Goal: Task Accomplishment & Management: Use online tool/utility

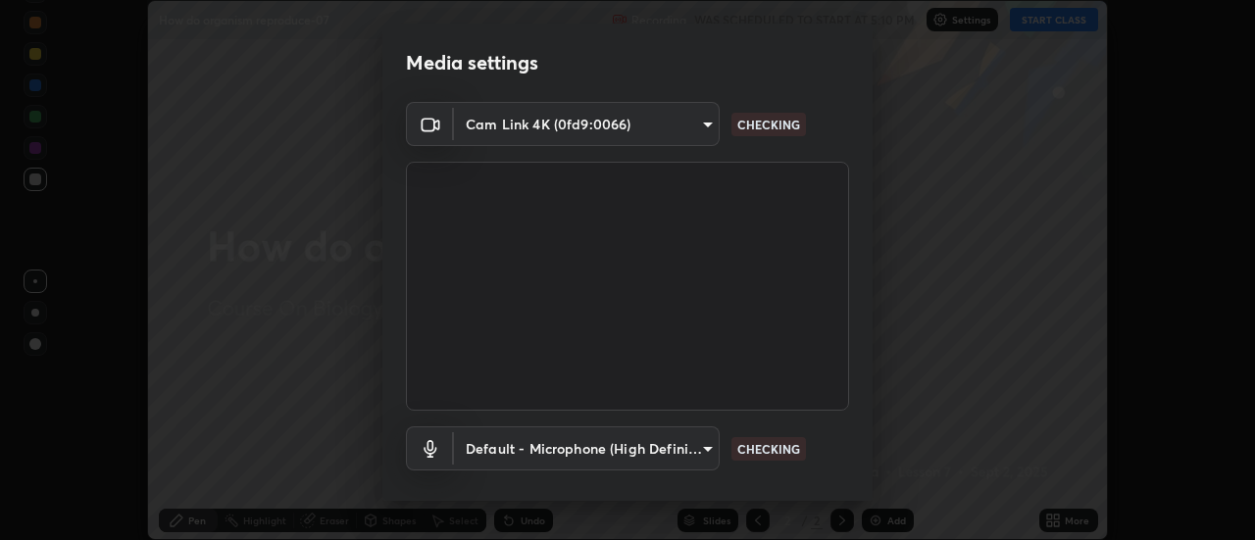
scroll to position [103, 0]
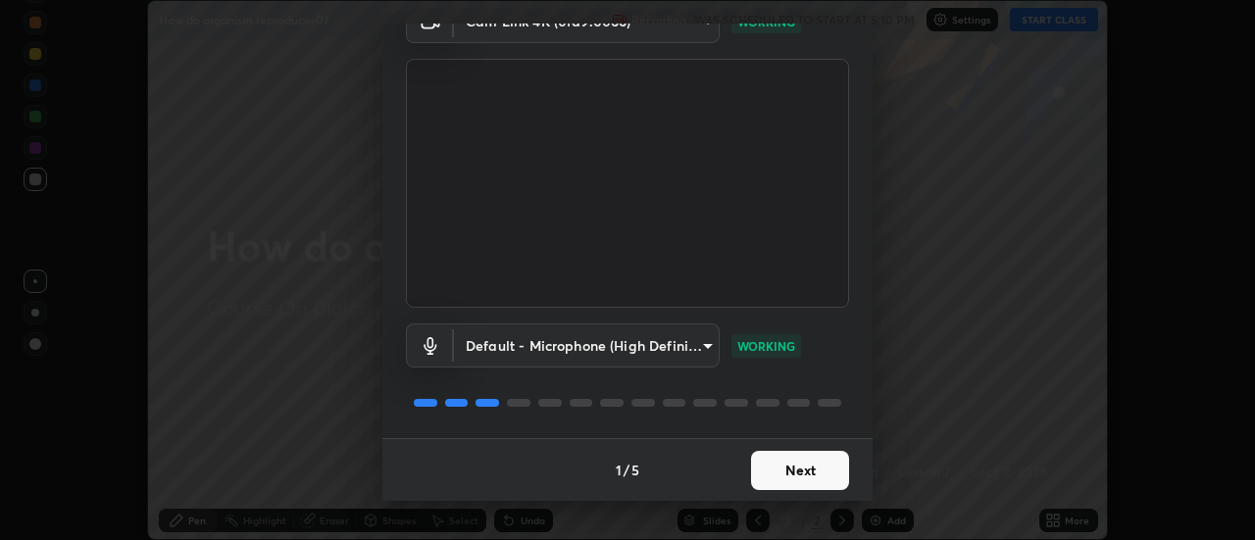
click at [814, 470] on button "Next" at bounding box center [800, 470] width 98 height 39
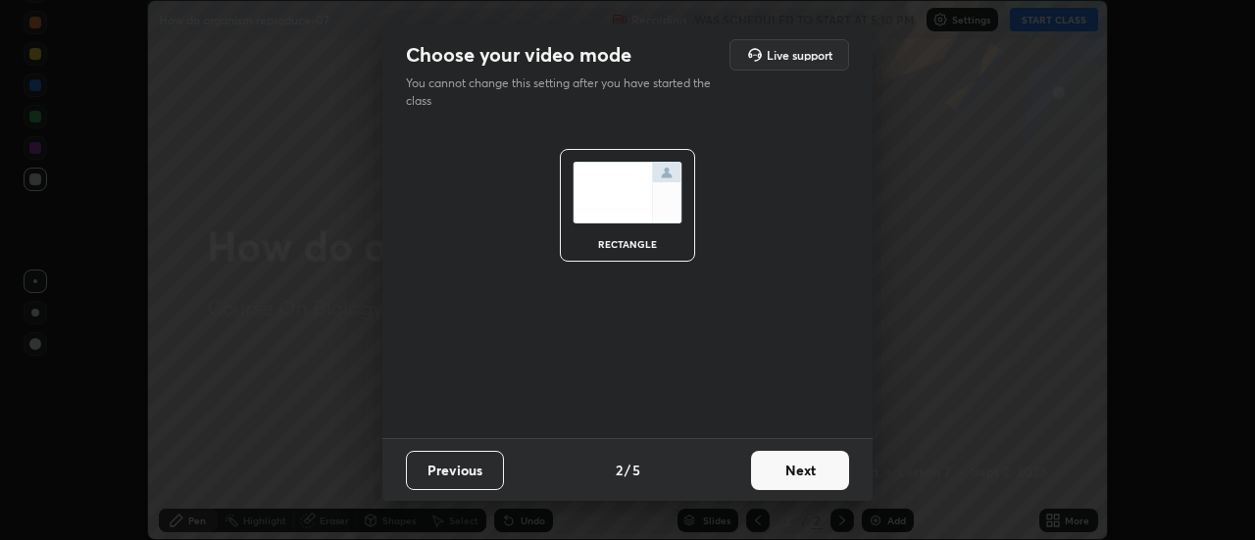
scroll to position [0, 0]
click at [815, 472] on button "Next" at bounding box center [800, 470] width 98 height 39
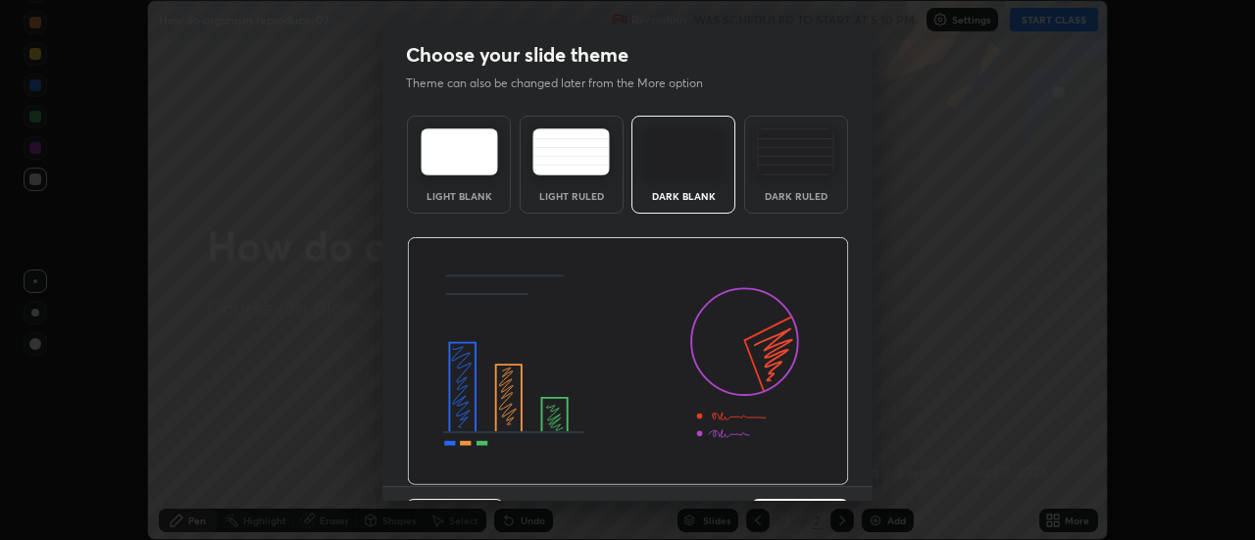
scroll to position [48, 0]
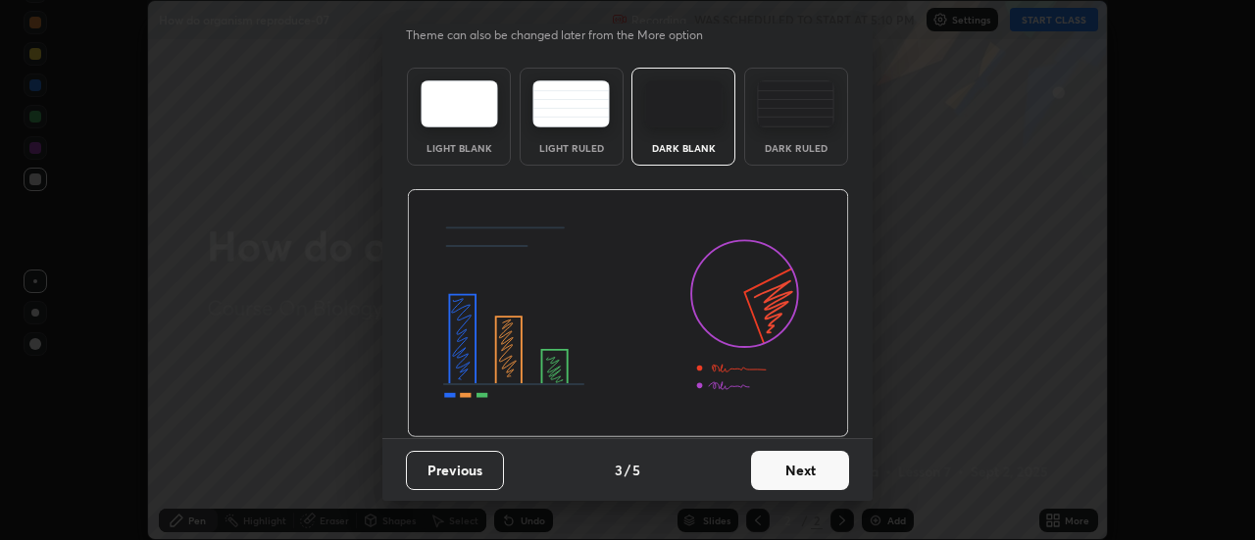
click at [811, 458] on button "Next" at bounding box center [800, 470] width 98 height 39
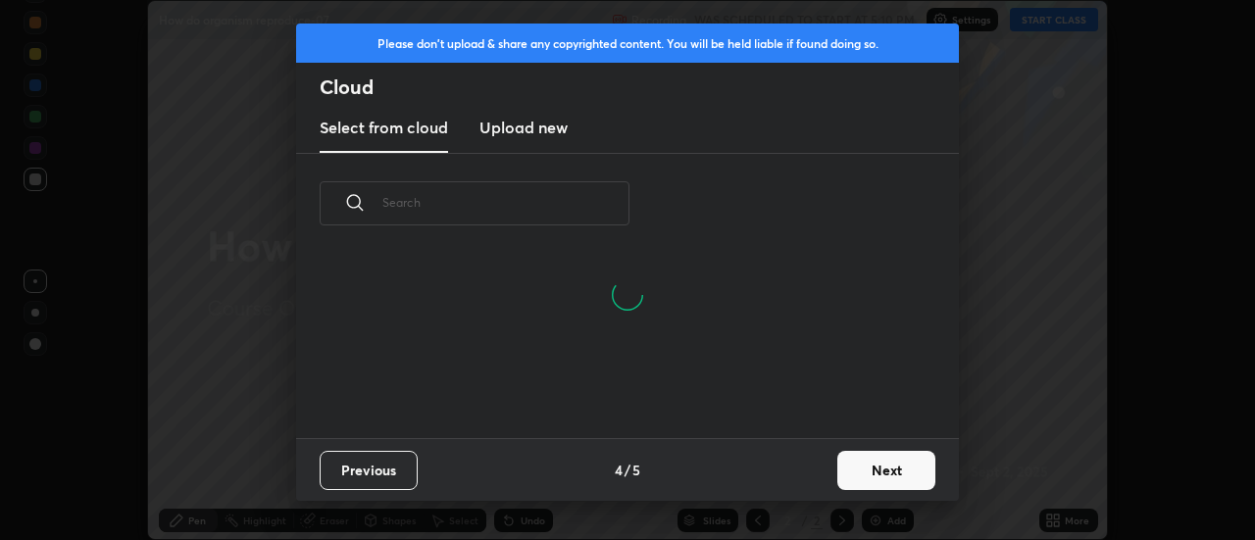
click at [867, 462] on button "Next" at bounding box center [886, 470] width 98 height 39
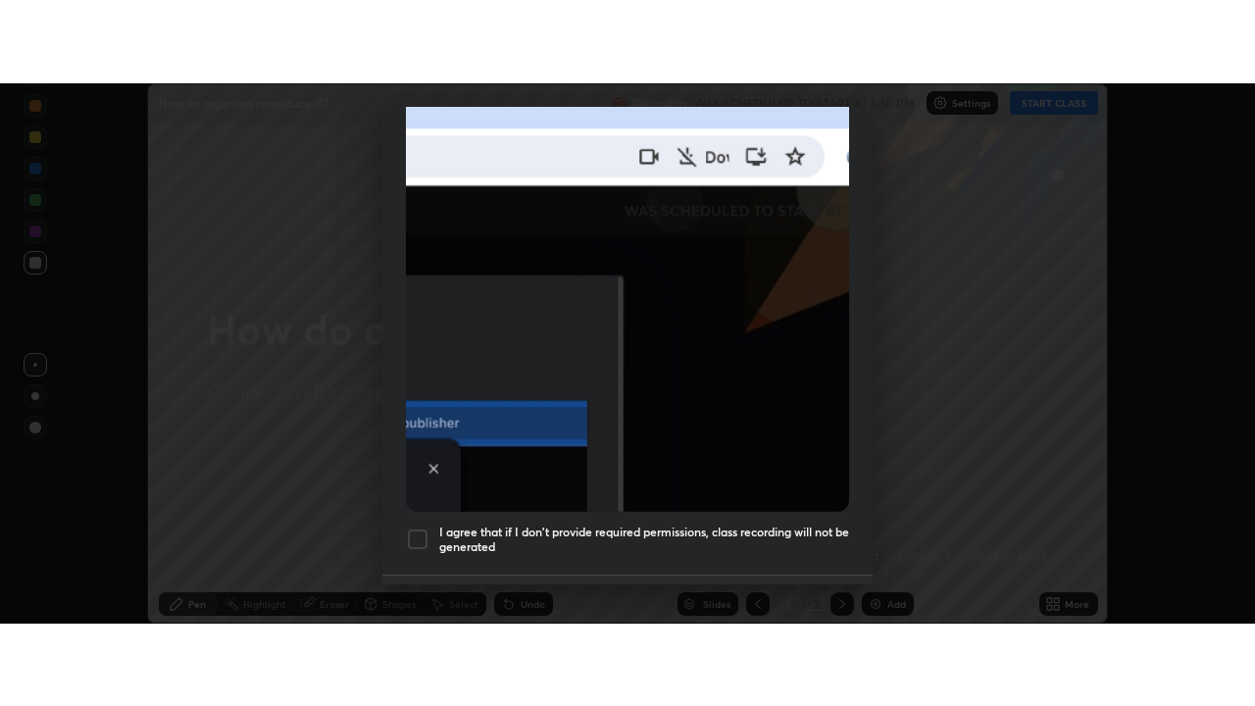
scroll to position [503, 0]
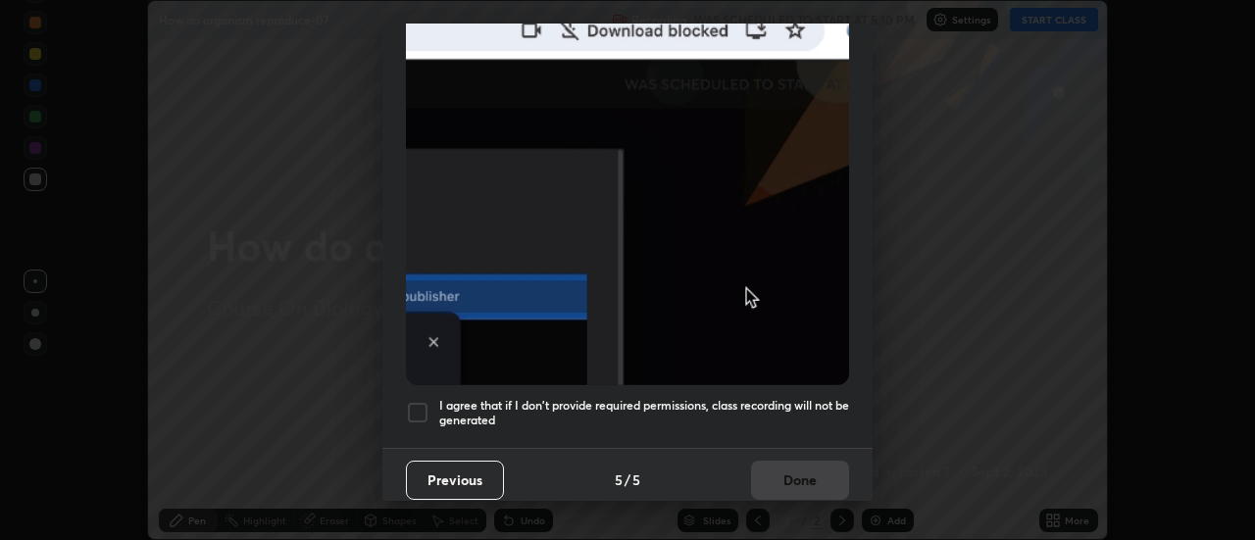
click at [804, 403] on h5 "I agree that if I don't provide required permissions, class recording will not …" at bounding box center [644, 413] width 410 height 30
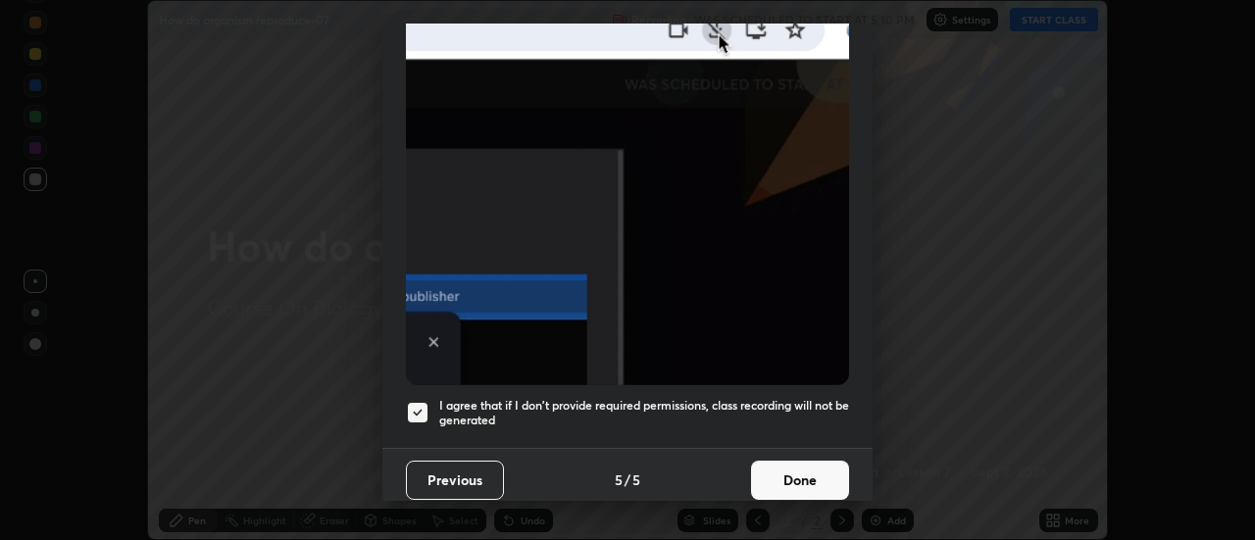
click at [806, 473] on button "Done" at bounding box center [800, 480] width 98 height 39
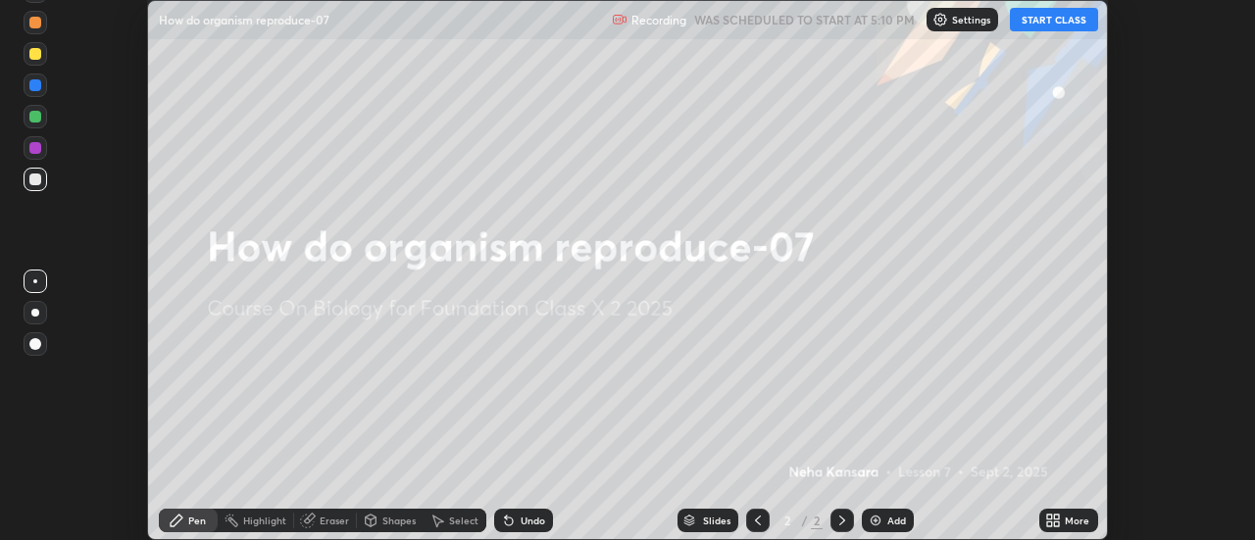
click at [1060, 22] on button "START CLASS" at bounding box center [1054, 20] width 88 height 24
click at [1055, 522] on icon at bounding box center [1057, 524] width 5 height 5
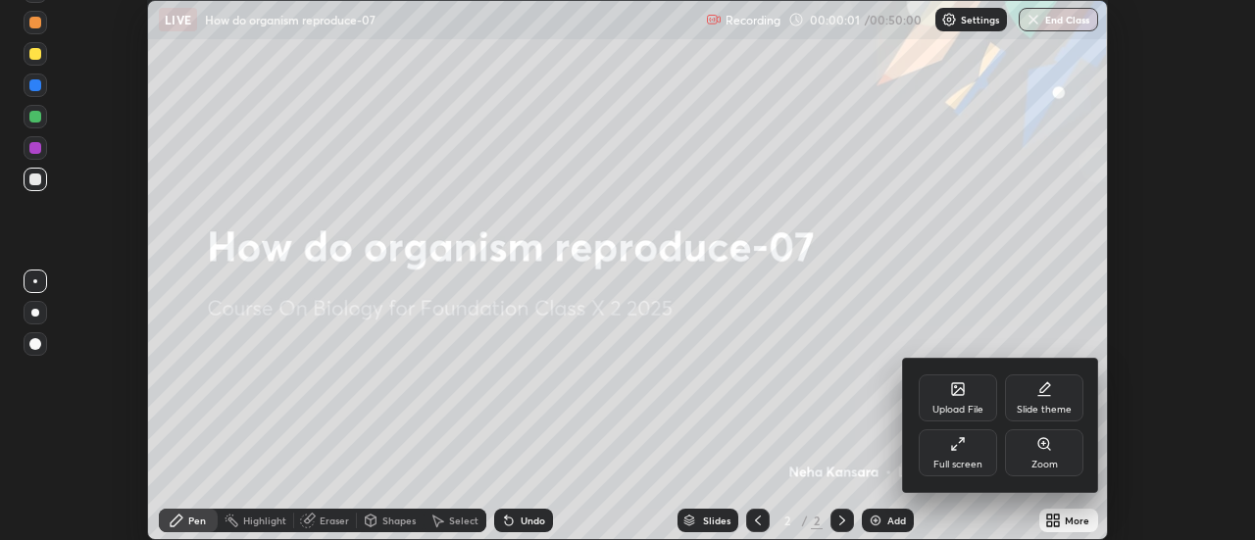
click at [967, 461] on div "Full screen" at bounding box center [957, 465] width 49 height 10
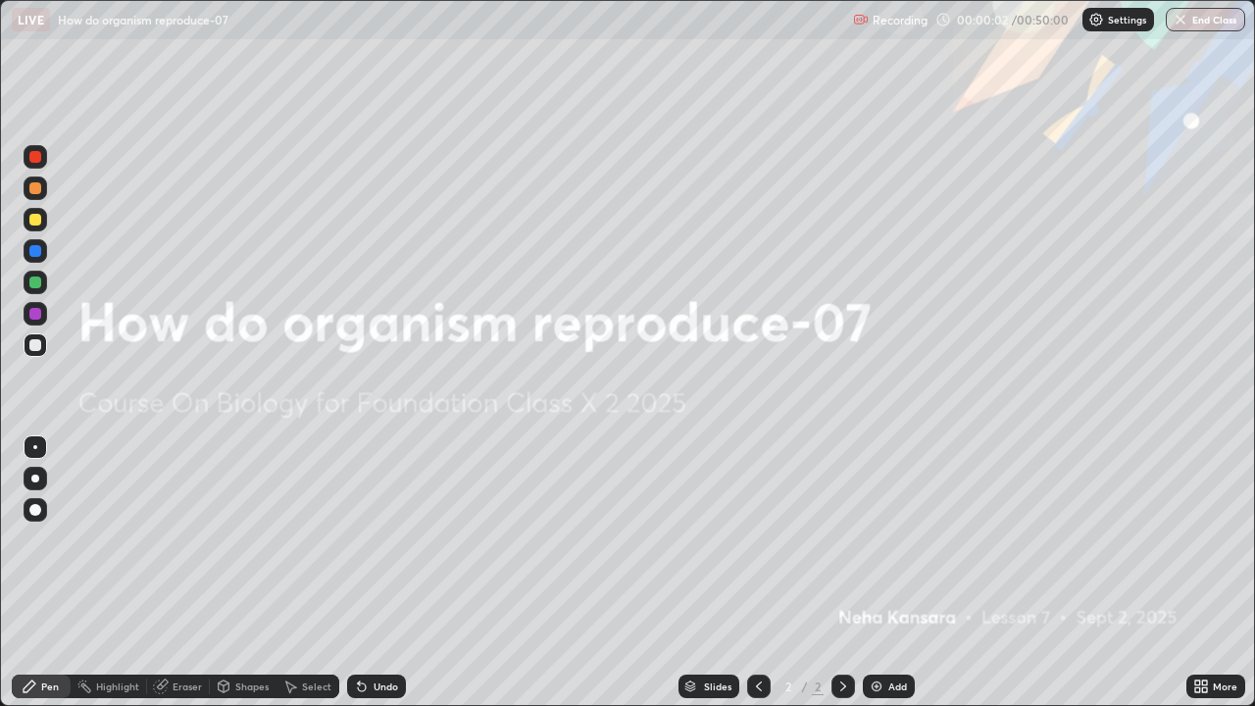
scroll to position [706, 1255]
click at [36, 478] on div at bounding box center [35, 479] width 8 height 8
click at [881, 539] on div "Add" at bounding box center [889, 687] width 52 height 24
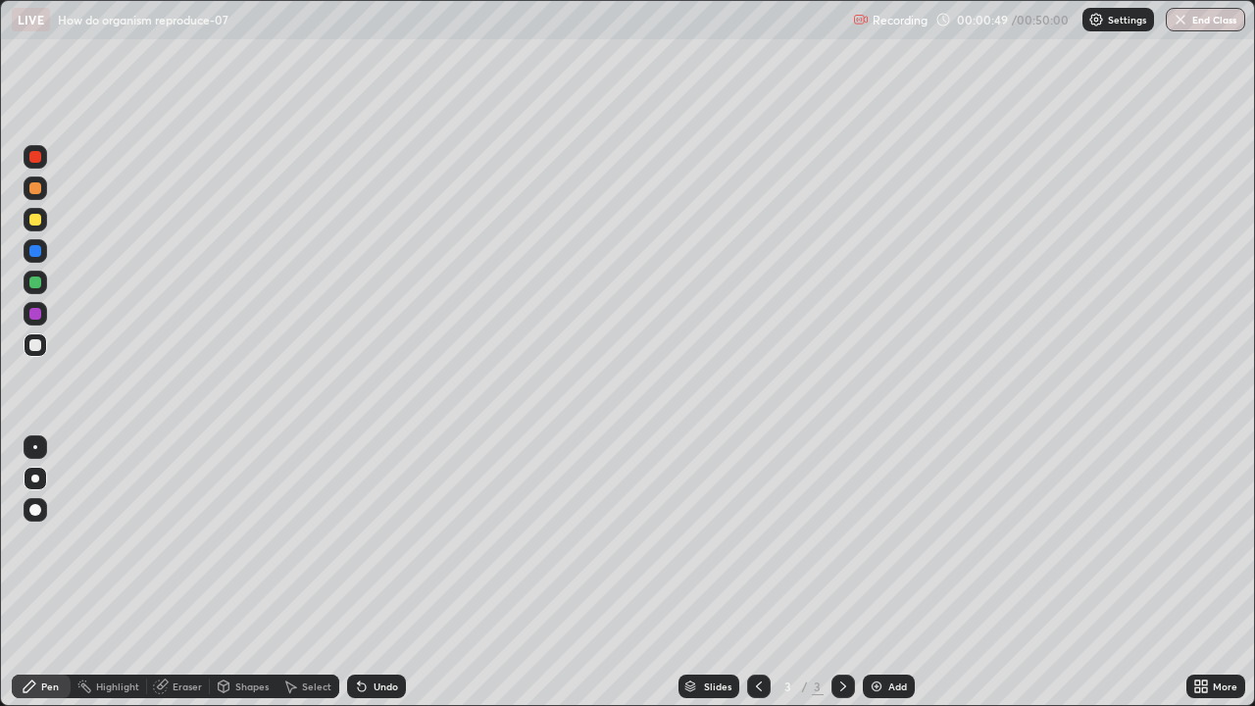
click at [34, 291] on div at bounding box center [36, 283] width 24 height 24
click at [40, 323] on div at bounding box center [36, 314] width 24 height 24
click at [30, 344] on div at bounding box center [35, 345] width 12 height 12
click at [33, 251] on div at bounding box center [35, 251] width 12 height 12
click at [38, 316] on div at bounding box center [35, 314] width 12 height 12
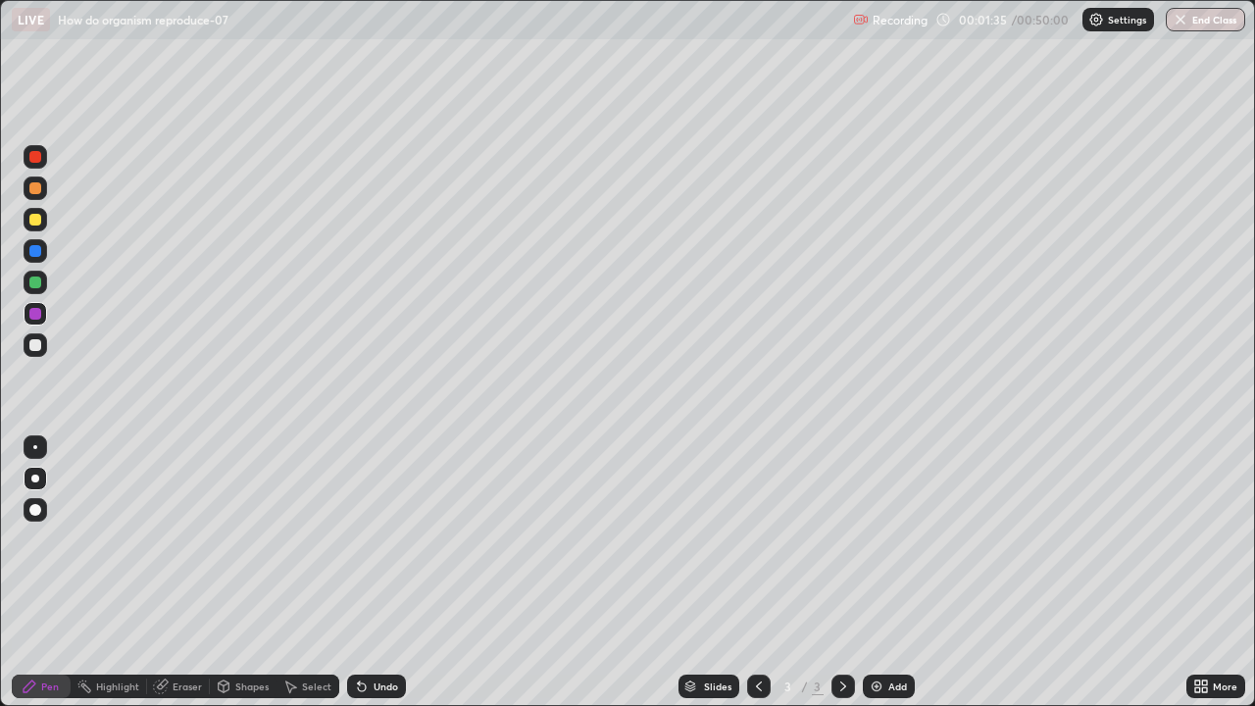
click at [33, 350] on div at bounding box center [35, 345] width 12 height 12
click at [40, 227] on div at bounding box center [36, 220] width 24 height 24
click at [875, 539] on img at bounding box center [877, 687] width 16 height 16
click at [36, 344] on div at bounding box center [35, 345] width 12 height 12
click at [36, 317] on div at bounding box center [35, 314] width 12 height 12
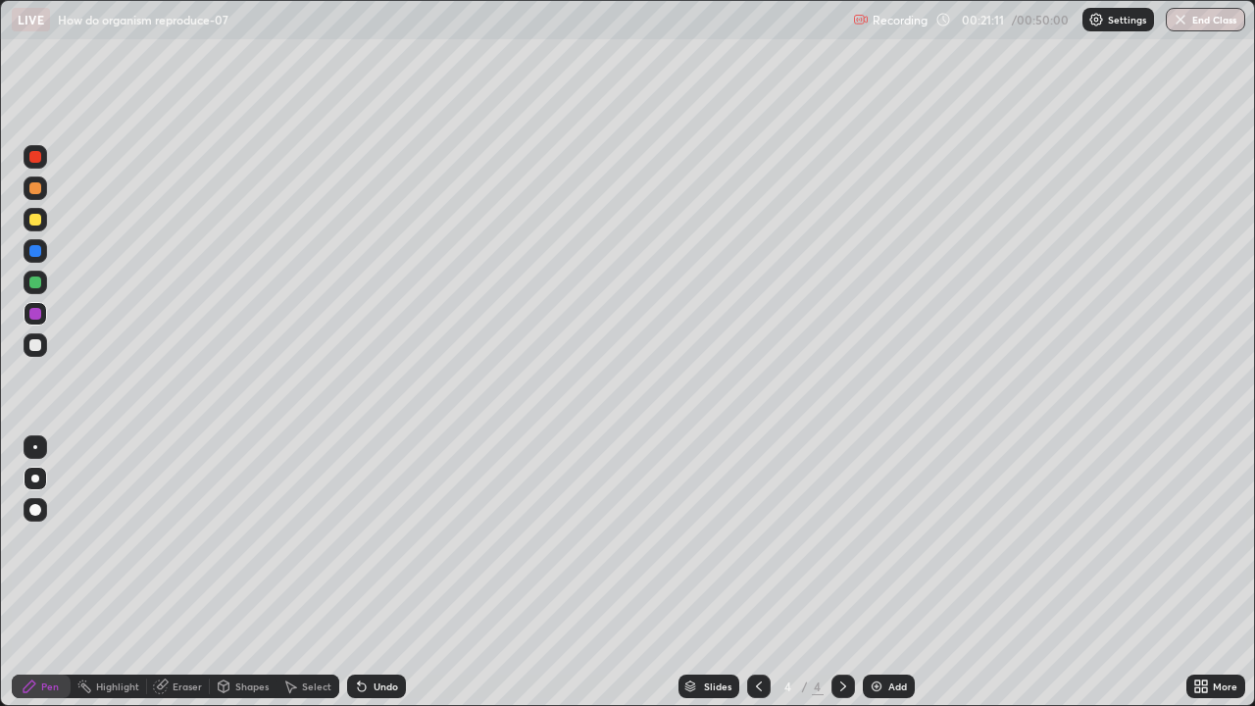
click at [38, 223] on div at bounding box center [35, 220] width 12 height 12
click at [193, 539] on div "Eraser" at bounding box center [187, 686] width 29 height 10
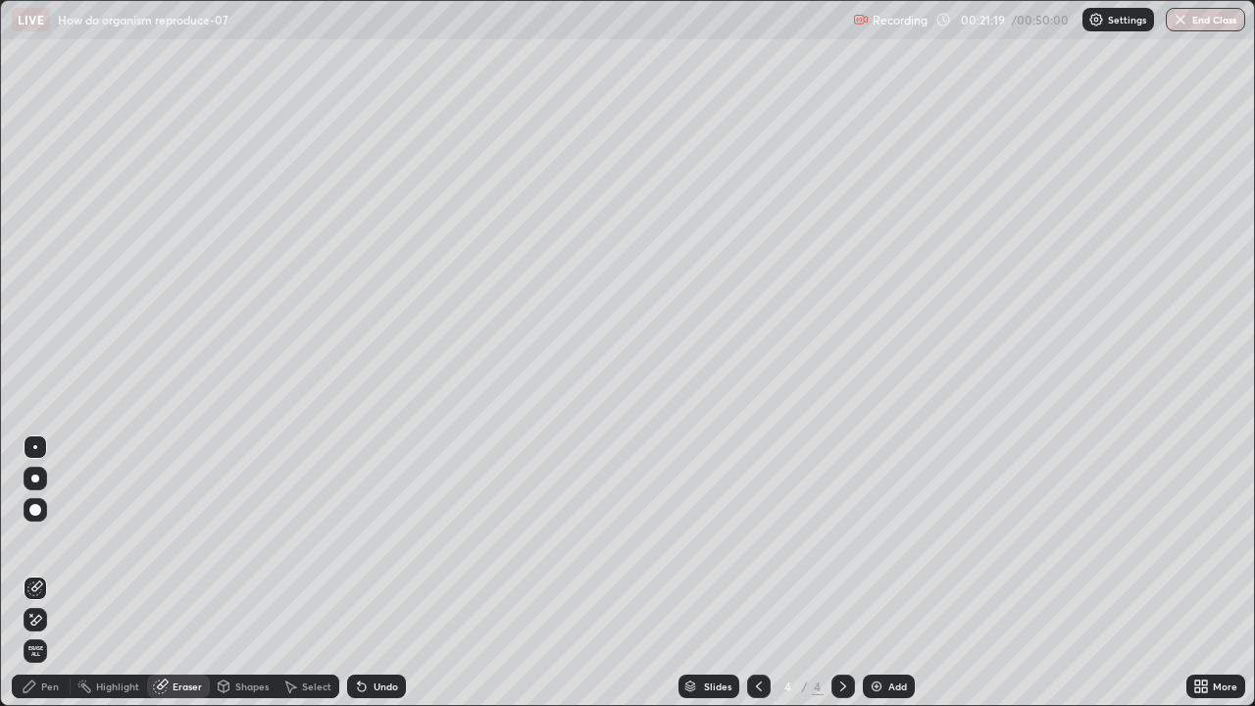
click at [37, 539] on icon at bounding box center [30, 687] width 16 height 16
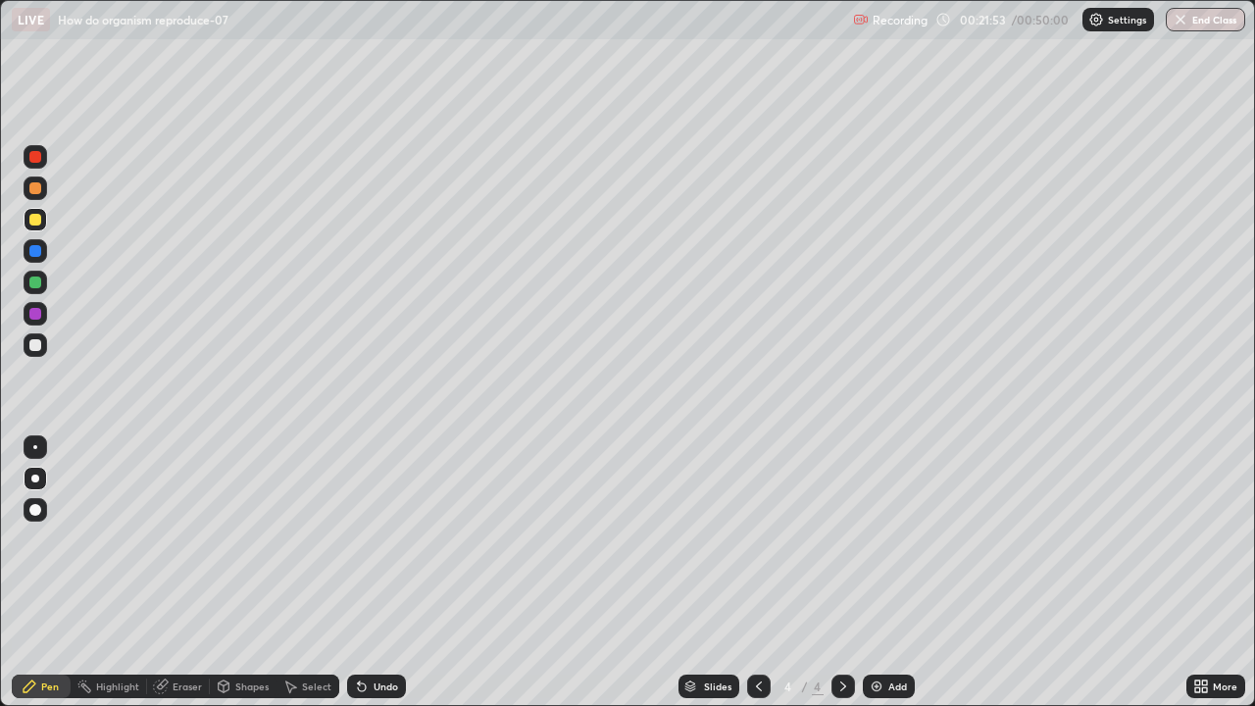
click at [46, 257] on div at bounding box center [36, 250] width 24 height 31
click at [889, 539] on div "Add" at bounding box center [889, 687] width 52 height 24
click at [35, 230] on div at bounding box center [36, 220] width 24 height 24
click at [36, 343] on div at bounding box center [35, 345] width 12 height 12
click at [39, 222] on div at bounding box center [35, 220] width 12 height 12
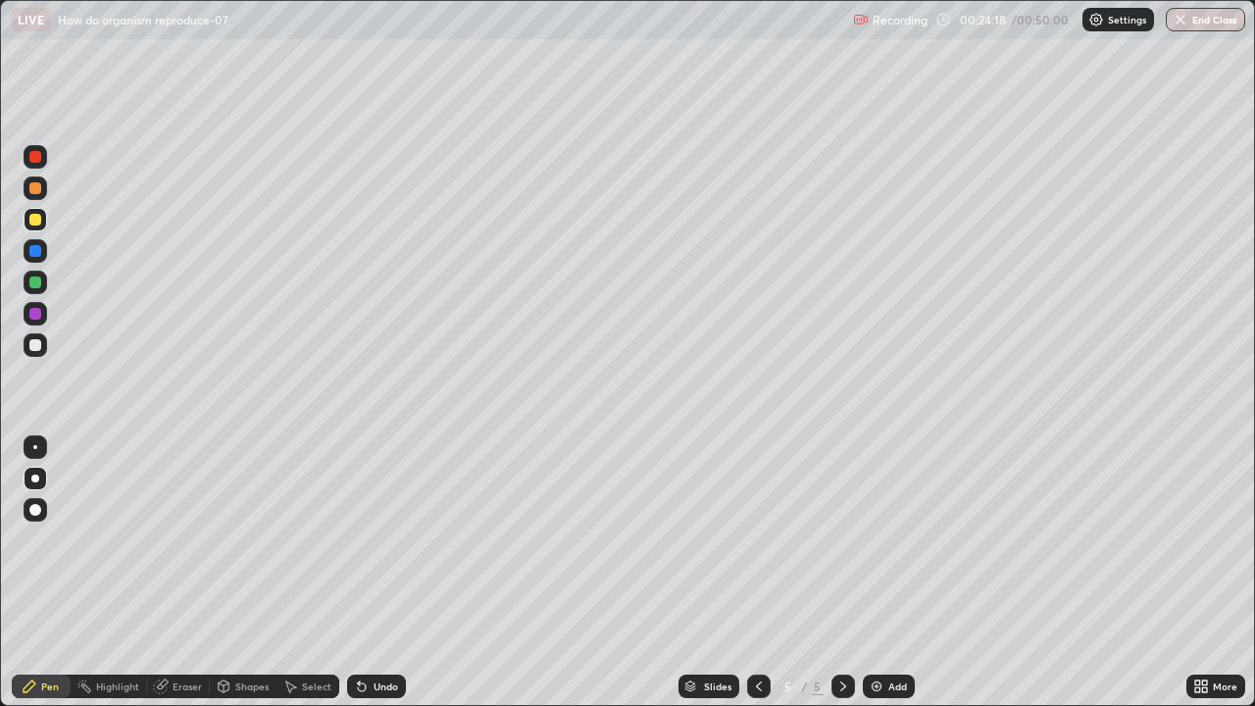
click at [45, 343] on div at bounding box center [36, 345] width 24 height 24
click at [882, 539] on div "Add" at bounding box center [889, 687] width 52 height 24
click at [39, 284] on div at bounding box center [35, 283] width 12 height 12
click at [36, 346] on div at bounding box center [35, 345] width 12 height 12
click at [32, 223] on div at bounding box center [35, 220] width 12 height 12
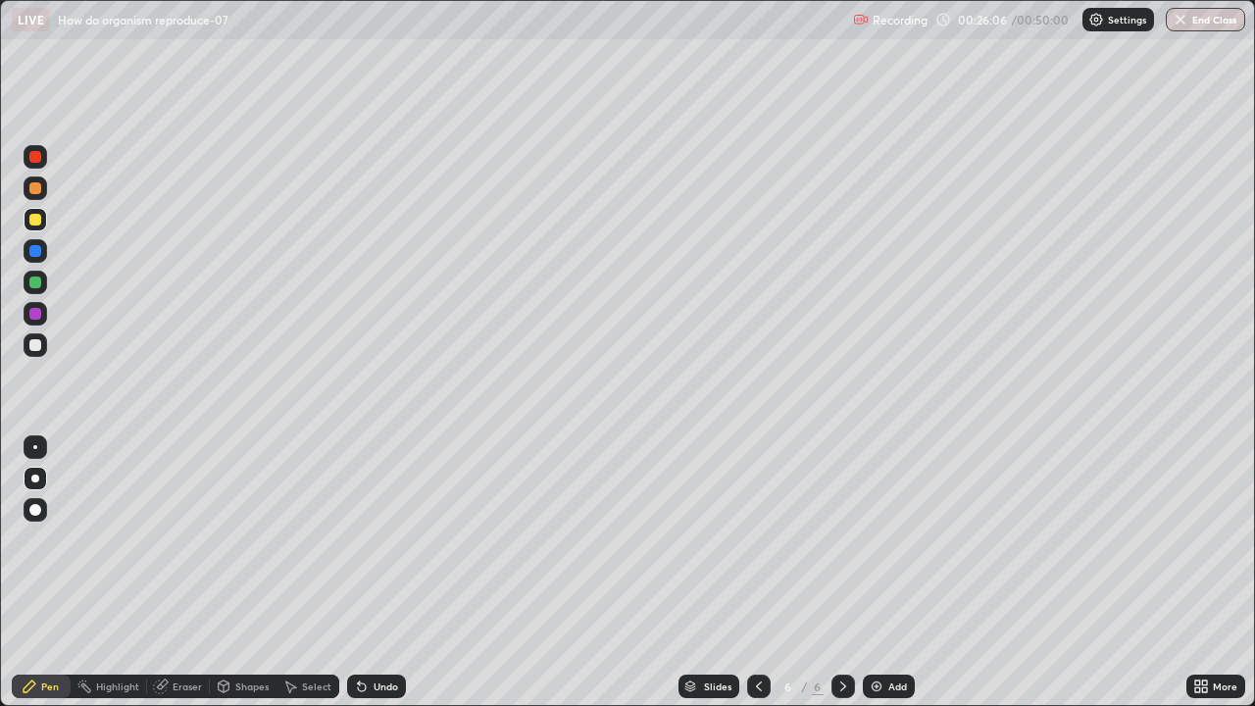
click at [34, 343] on div at bounding box center [35, 345] width 12 height 12
click at [764, 539] on icon at bounding box center [759, 687] width 16 height 16
click at [765, 539] on div at bounding box center [759, 687] width 24 height 24
click at [840, 539] on icon at bounding box center [843, 687] width 16 height 16
click at [841, 539] on icon at bounding box center [843, 687] width 16 height 16
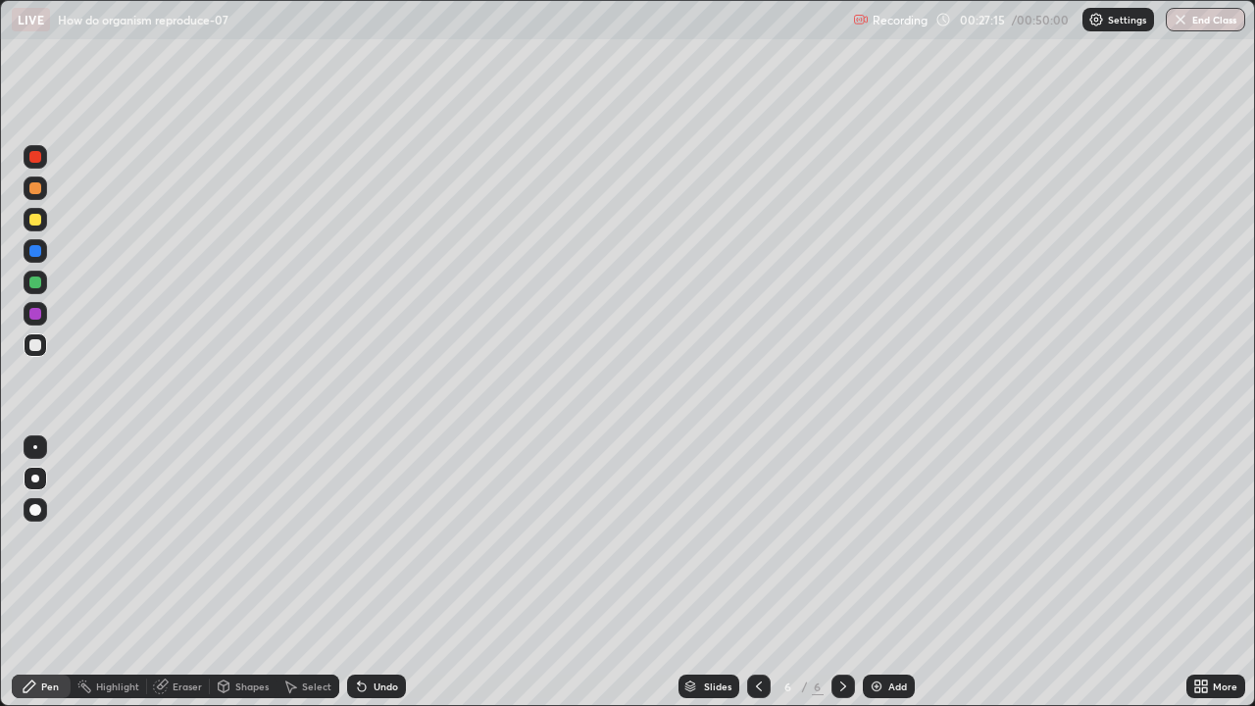
click at [36, 223] on div at bounding box center [35, 220] width 12 height 12
click at [205, 539] on div "Eraser" at bounding box center [178, 687] width 63 height 24
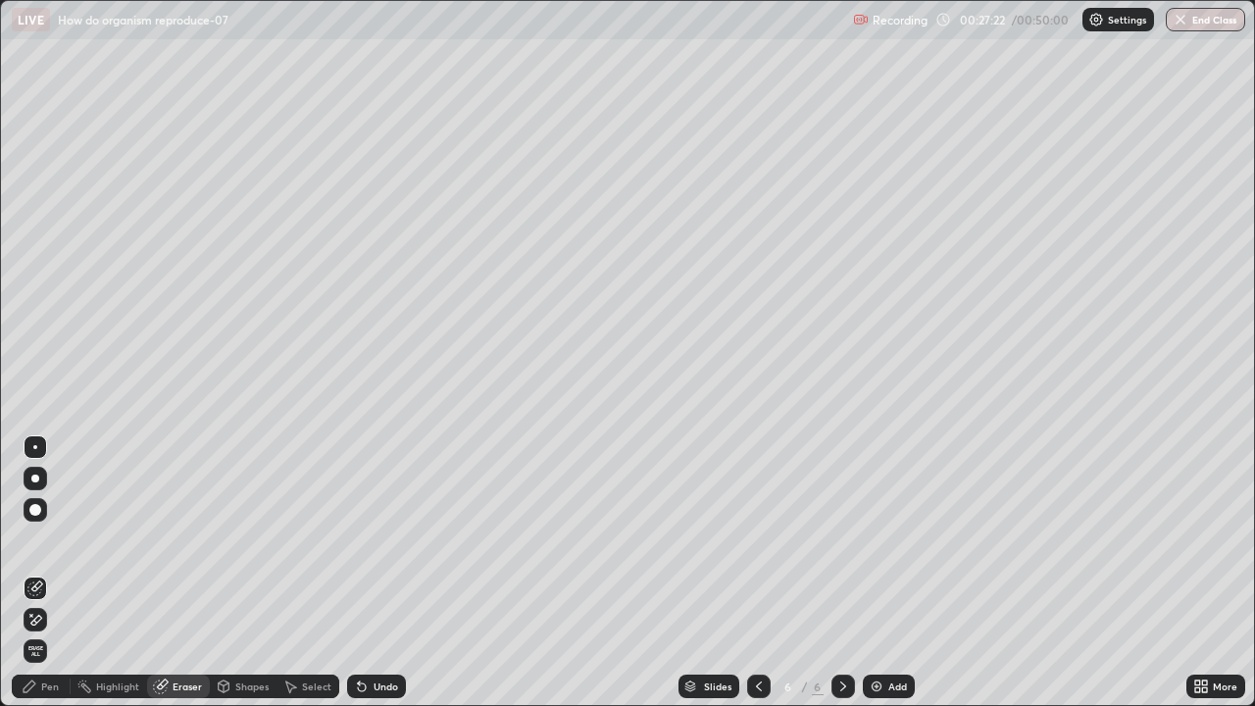
click at [36, 539] on icon at bounding box center [35, 620] width 16 height 17
click at [55, 539] on div "Pen" at bounding box center [41, 687] width 59 height 24
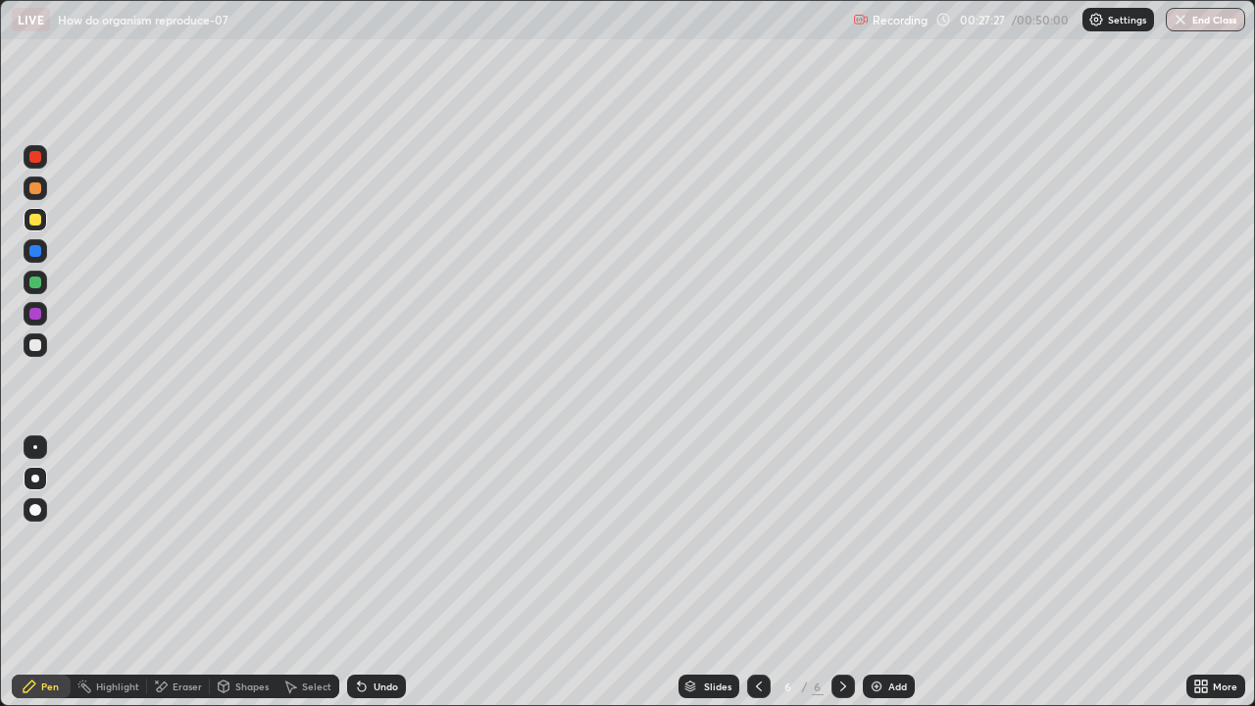
click at [33, 315] on div at bounding box center [35, 314] width 12 height 12
click at [35, 277] on div at bounding box center [35, 283] width 12 height 12
click at [32, 248] on div at bounding box center [35, 251] width 12 height 12
click at [33, 216] on div at bounding box center [35, 220] width 12 height 12
click at [36, 347] on div at bounding box center [35, 345] width 12 height 12
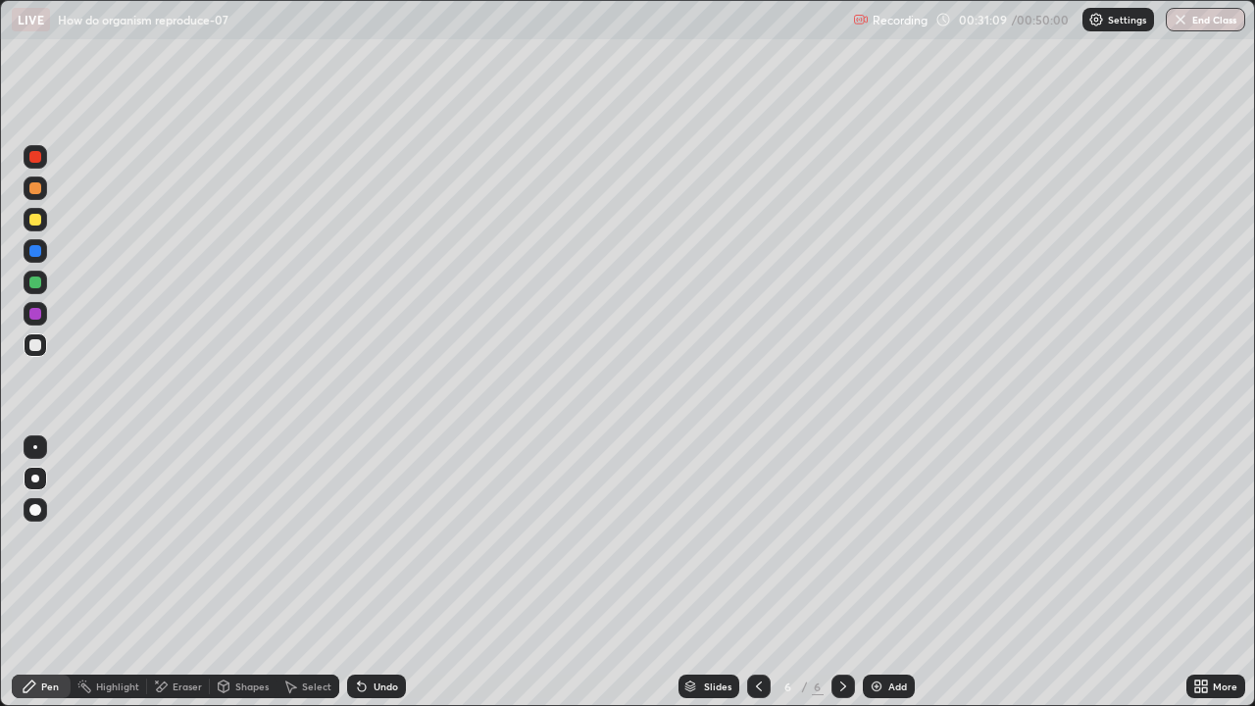
click at [757, 539] on icon at bounding box center [759, 687] width 16 height 16
click at [756, 539] on icon at bounding box center [759, 687] width 16 height 16
click at [841, 539] on icon at bounding box center [843, 687] width 16 height 16
click at [31, 314] on div at bounding box center [35, 314] width 12 height 12
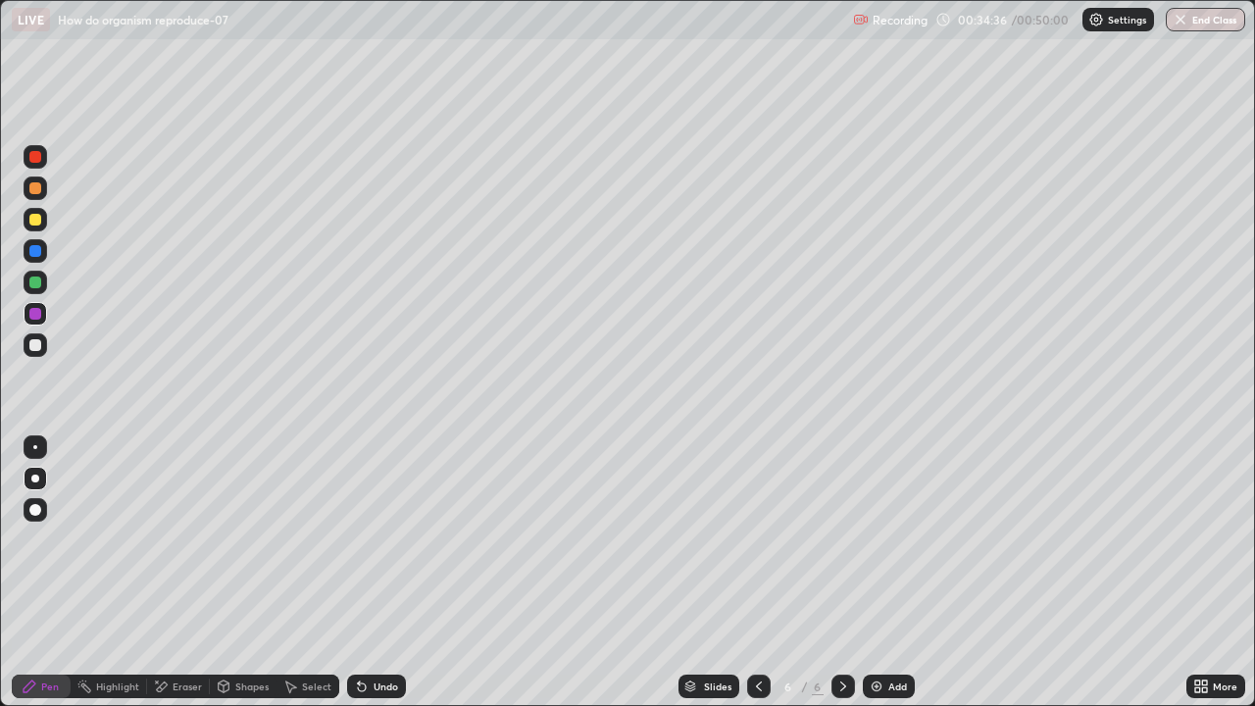
click at [758, 539] on icon at bounding box center [759, 687] width 16 height 16
click at [758, 539] on icon at bounding box center [759, 686] width 6 height 10
click at [841, 539] on icon at bounding box center [843, 687] width 16 height 16
click at [757, 539] on icon at bounding box center [759, 687] width 16 height 16
click at [843, 539] on icon at bounding box center [843, 686] width 6 height 10
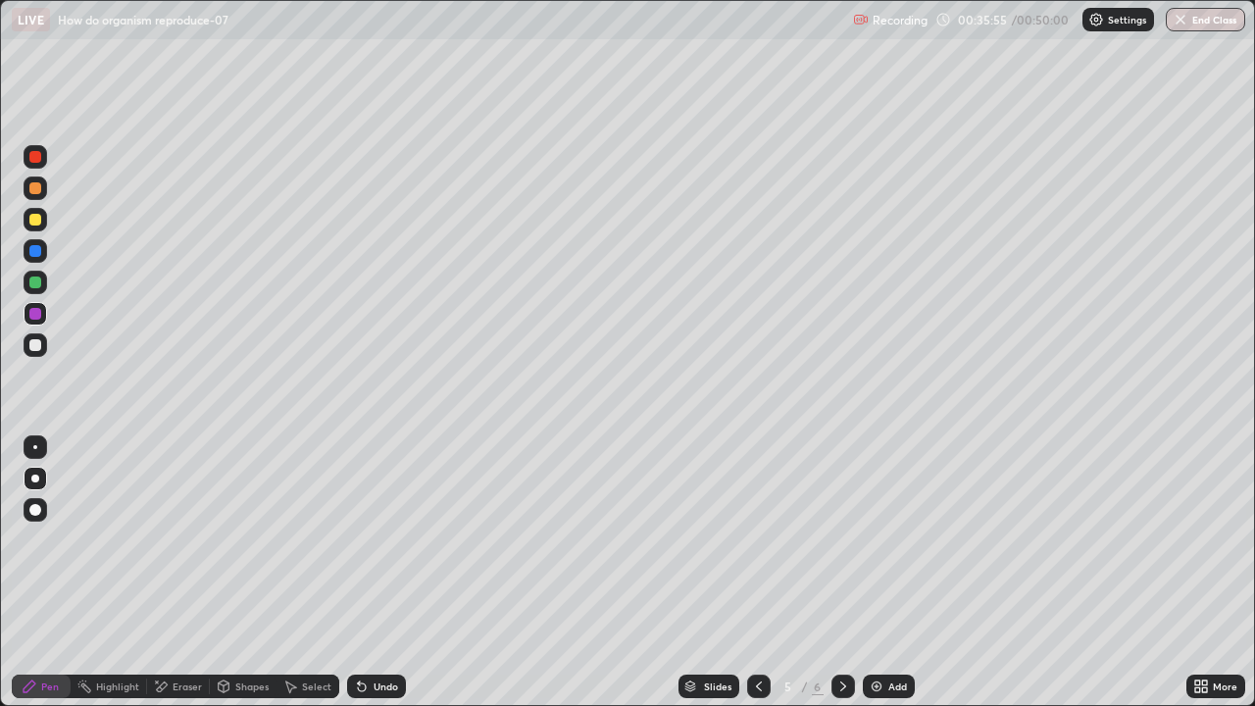
click at [35, 346] on div at bounding box center [35, 345] width 12 height 12
click at [841, 539] on icon at bounding box center [843, 687] width 16 height 16
click at [755, 539] on div at bounding box center [759, 687] width 24 height 24
click at [849, 539] on div at bounding box center [843, 687] width 24 height 24
click at [191, 539] on div "Eraser" at bounding box center [187, 686] width 29 height 10
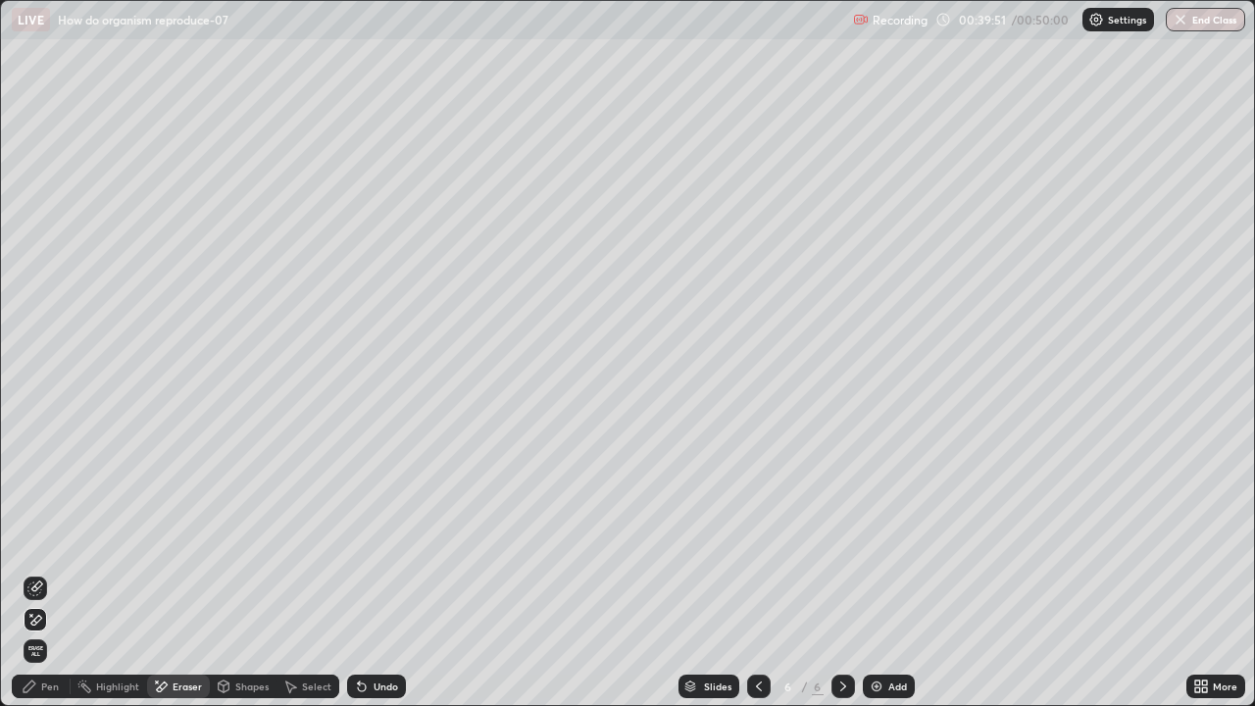
click at [60, 539] on div "Pen" at bounding box center [41, 687] width 59 height 24
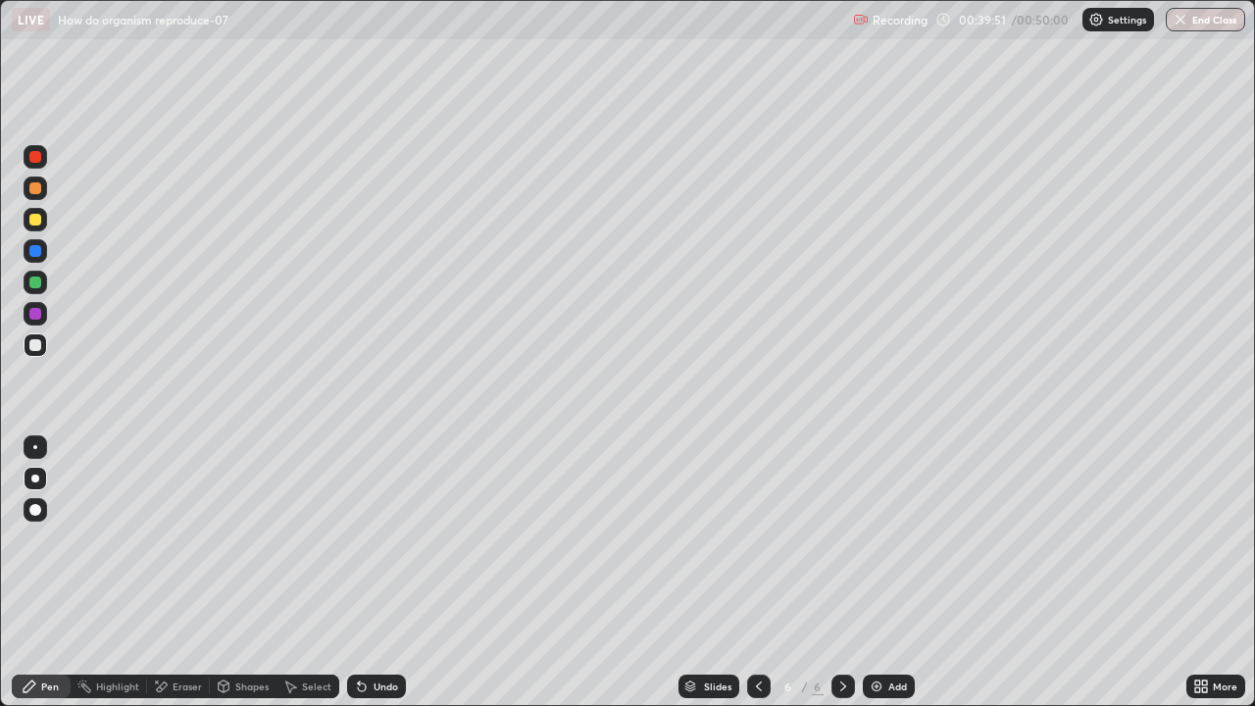
click at [44, 319] on div at bounding box center [36, 314] width 24 height 24
click at [1034, 24] on div "/ 00:50:00" at bounding box center [1042, 20] width 61 height 12
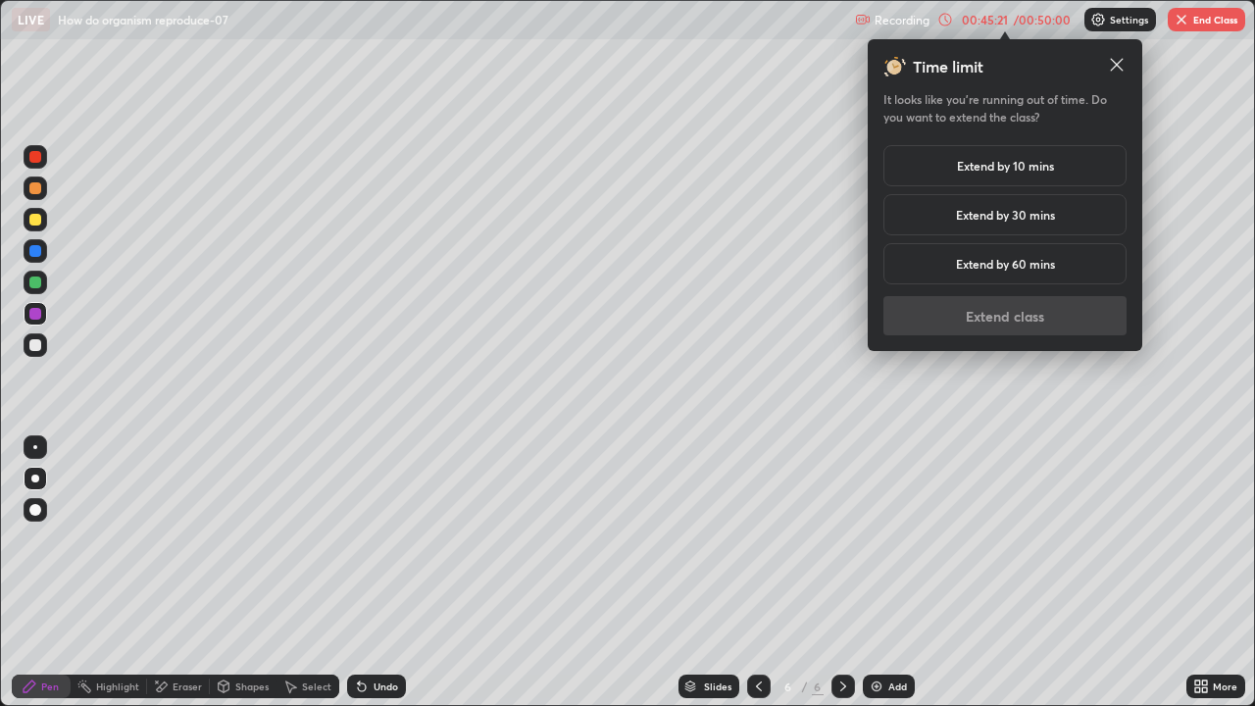
click at [1032, 170] on h5 "Extend by 10 mins" at bounding box center [1005, 166] width 97 height 18
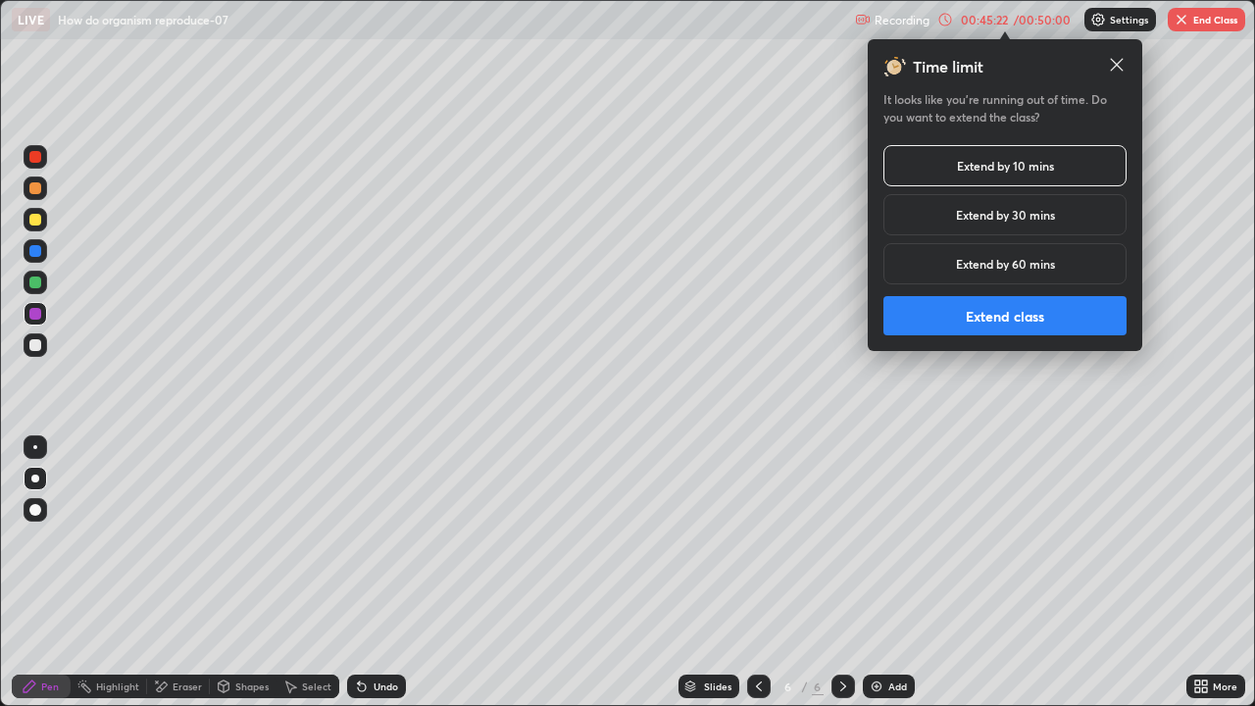
click at [996, 314] on button "Extend class" at bounding box center [1004, 315] width 243 height 39
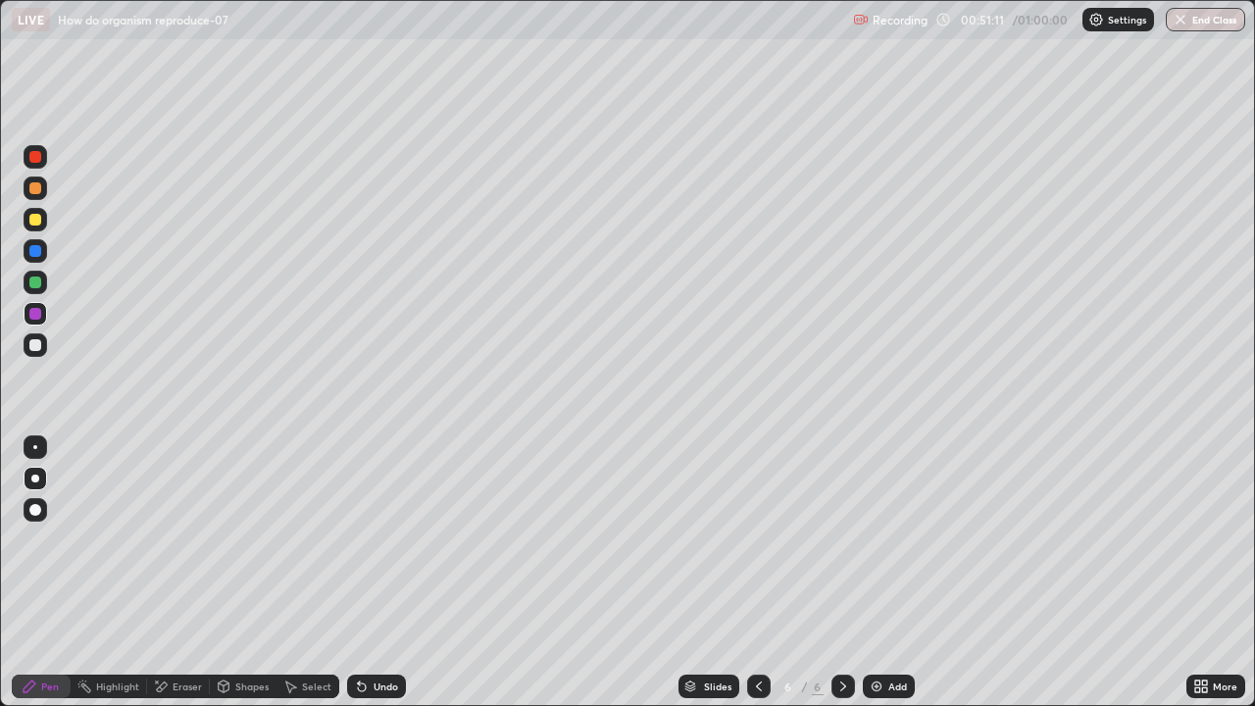
click at [39, 223] on div at bounding box center [35, 220] width 12 height 12
click at [889, 539] on div "Add" at bounding box center [897, 686] width 19 height 10
click at [31, 285] on div at bounding box center [35, 283] width 12 height 12
click at [179, 539] on div "Eraser" at bounding box center [178, 687] width 63 height 24
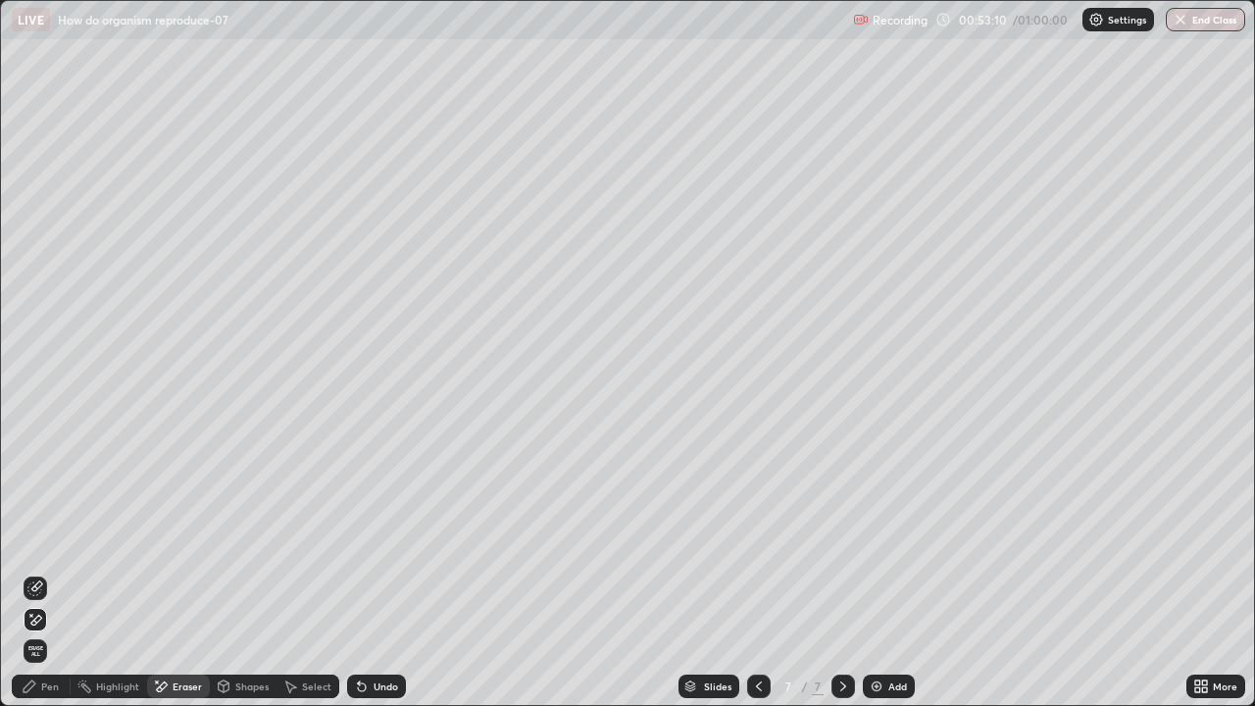
click at [49, 539] on div "Pen" at bounding box center [50, 686] width 18 height 10
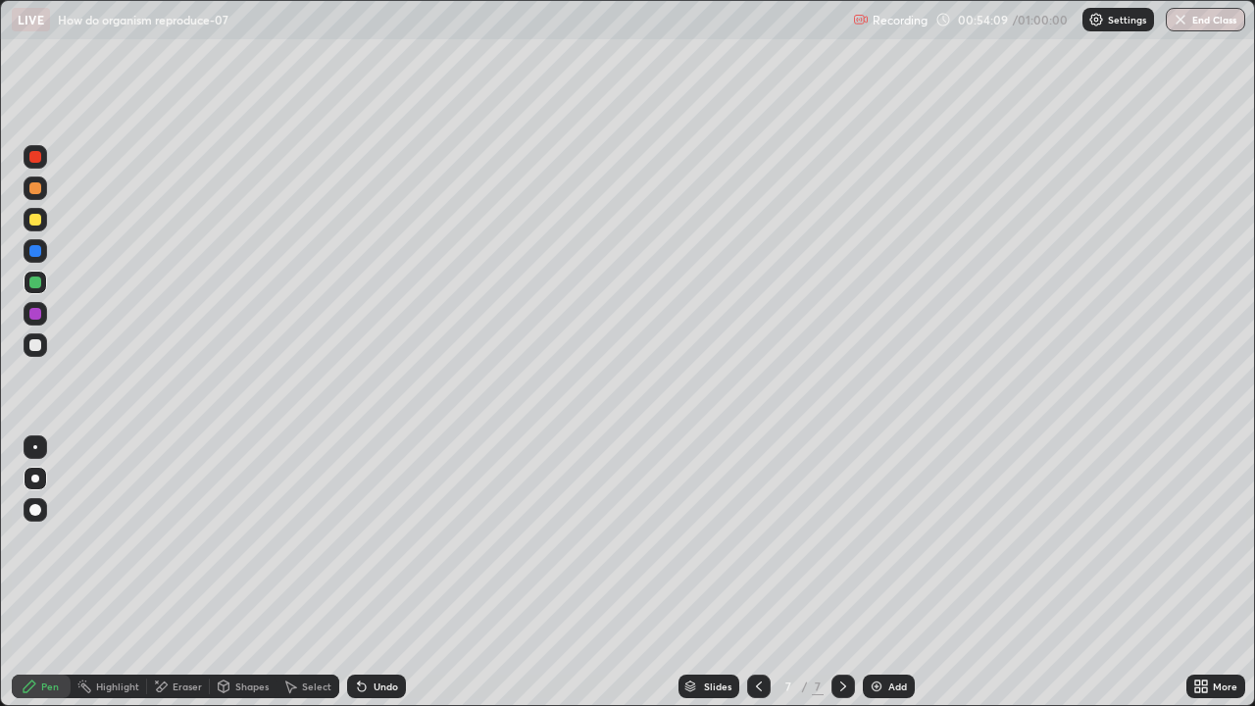
click at [767, 539] on div at bounding box center [759, 687] width 24 height 24
click at [757, 539] on icon at bounding box center [759, 687] width 16 height 16
click at [760, 539] on icon at bounding box center [759, 687] width 16 height 16
click at [841, 539] on icon at bounding box center [843, 687] width 16 height 16
click at [844, 539] on icon at bounding box center [843, 687] width 16 height 16
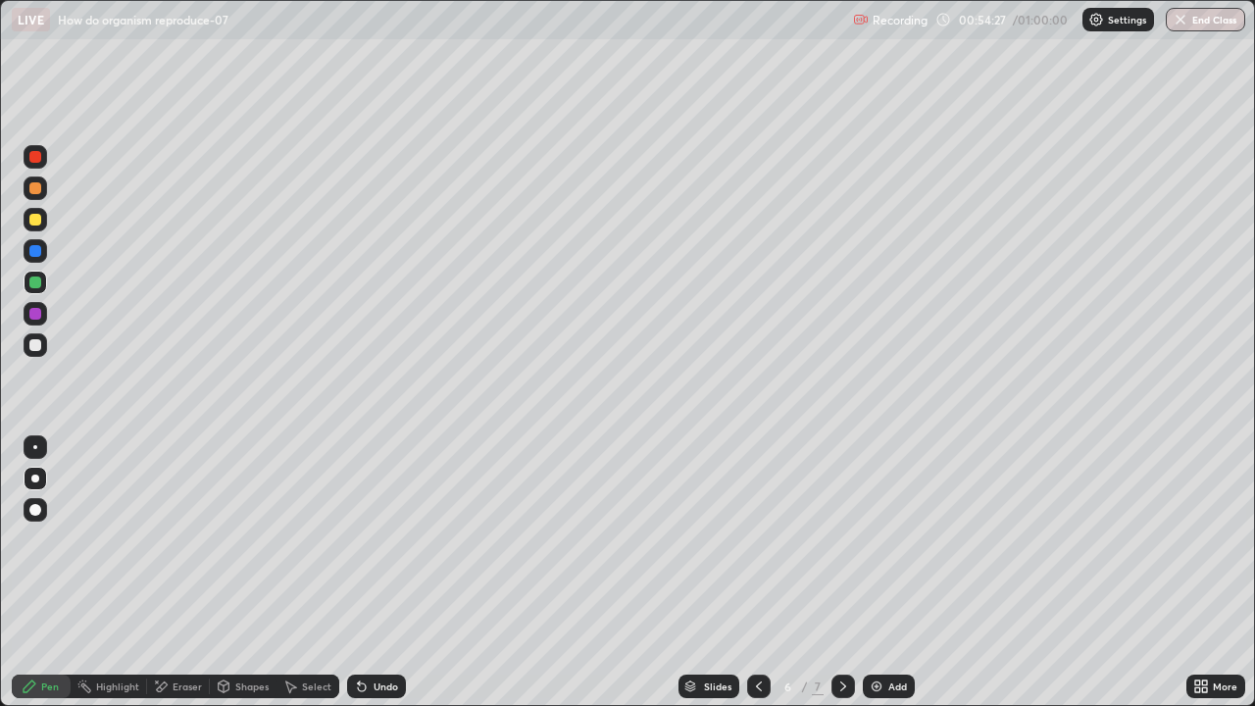
click at [843, 539] on div at bounding box center [843, 687] width 24 height 24
click at [36, 242] on div at bounding box center [36, 251] width 24 height 24
click at [34, 346] on div at bounding box center [35, 345] width 12 height 12
click at [1190, 20] on button "End Class" at bounding box center [1206, 20] width 77 height 24
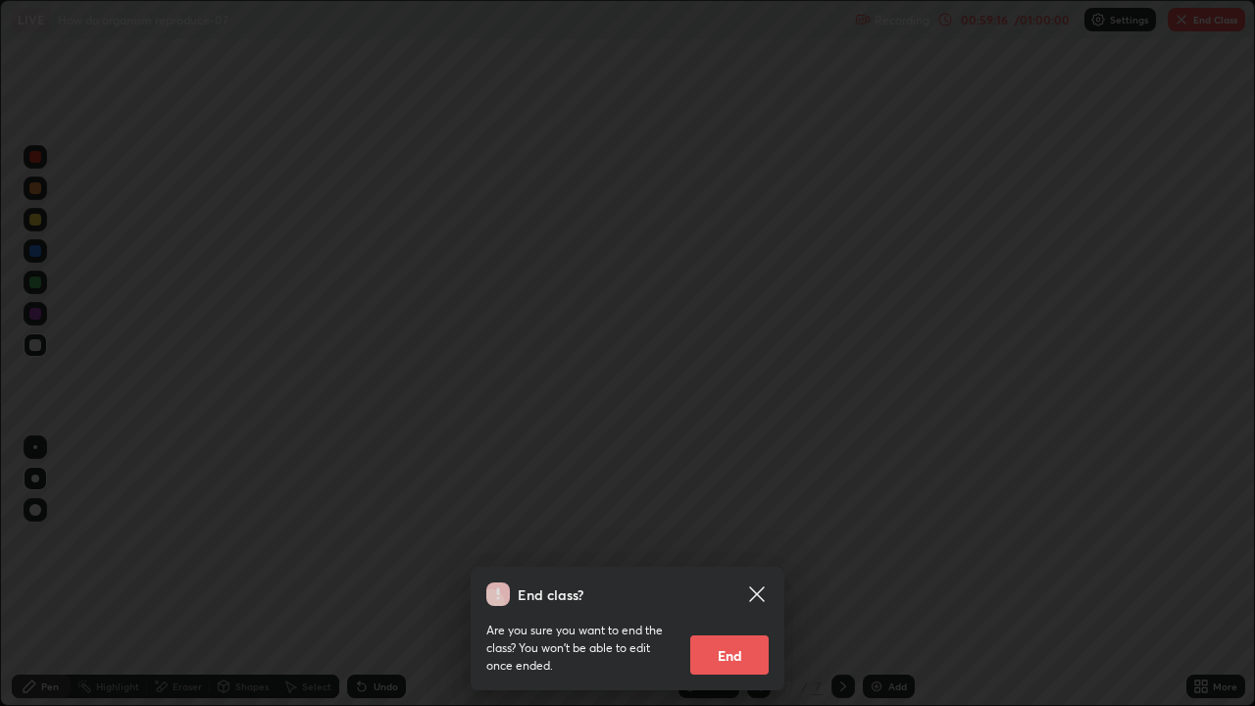
click at [758, 539] on button "End" at bounding box center [729, 654] width 78 height 39
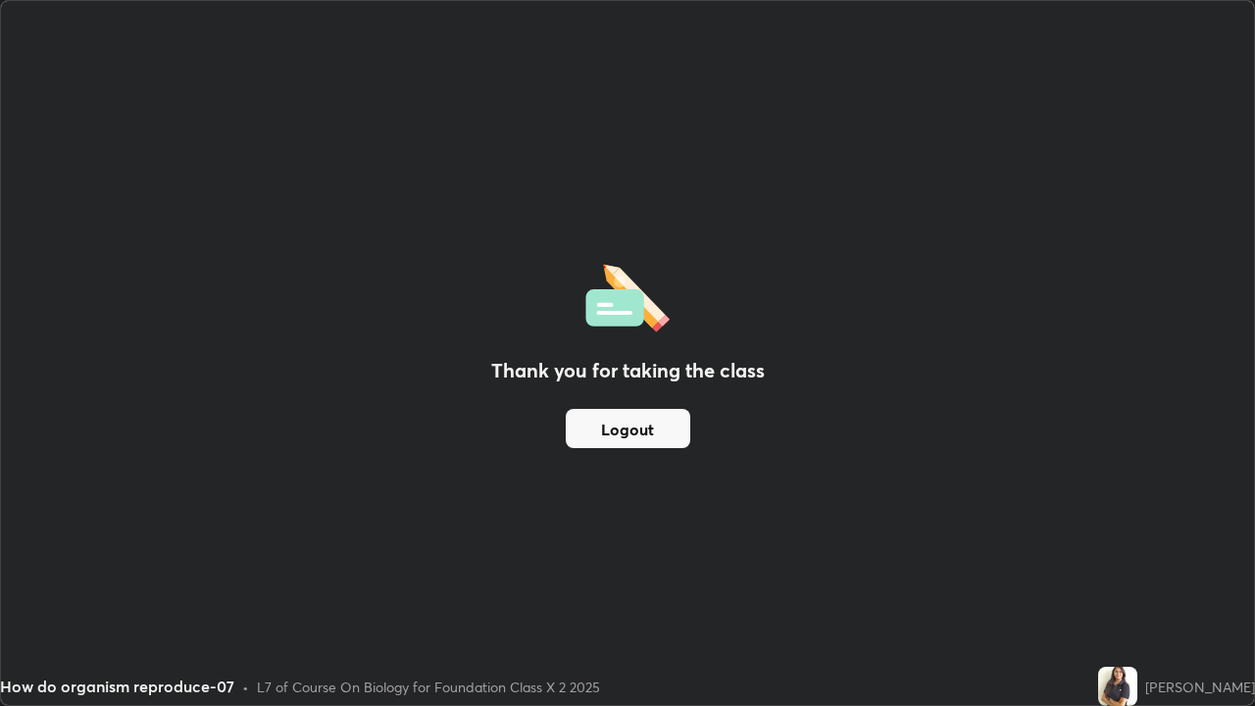
click at [676, 436] on button "Logout" at bounding box center [628, 428] width 125 height 39
